Goal: Find specific page/section: Find specific page/section

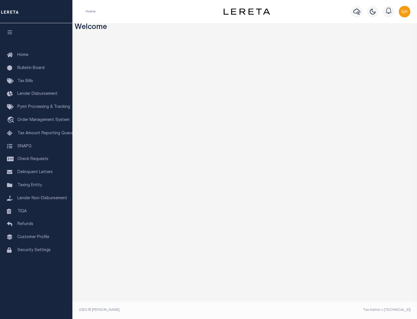
click at [36, 159] on span "Check Requests" at bounding box center [32, 159] width 31 height 4
select select "50"
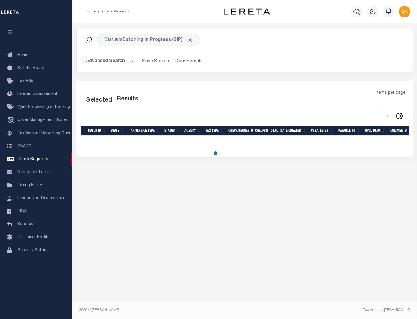
select select "50"
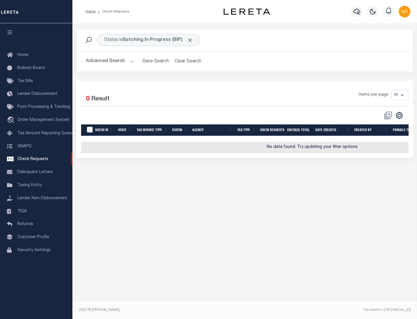
click at [190, 40] on span "Click to Remove" at bounding box center [190, 40] width 6 height 6
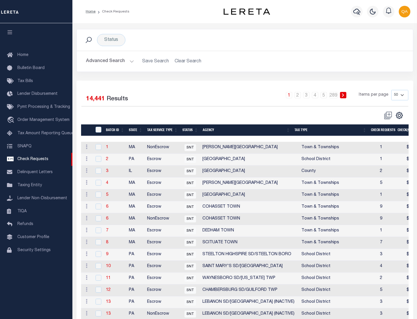
scroll to position [279, 0]
